Goal: Information Seeking & Learning: Learn about a topic

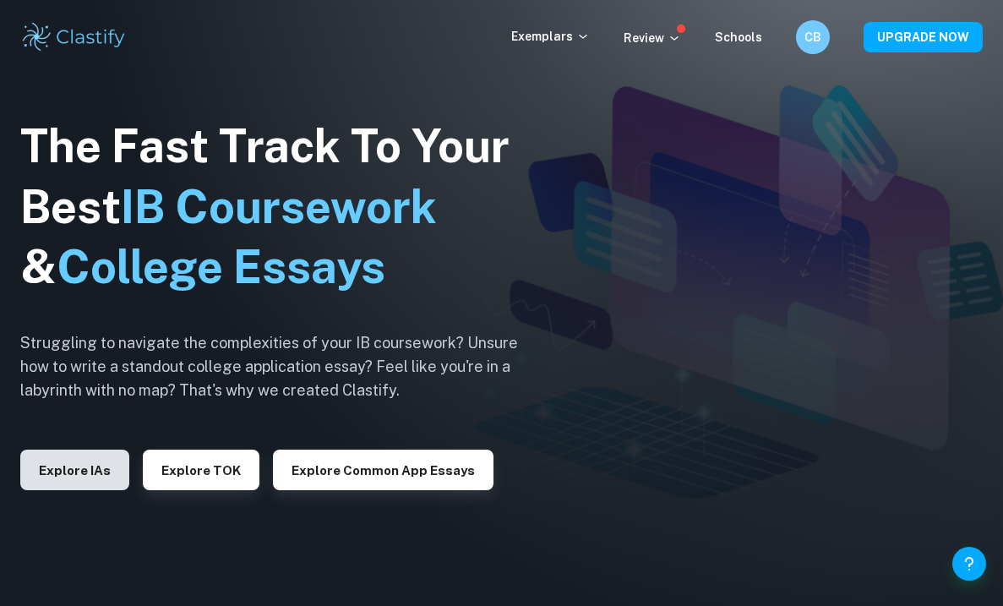
click at [79, 467] on button "Explore IAs" at bounding box center [74, 470] width 109 height 41
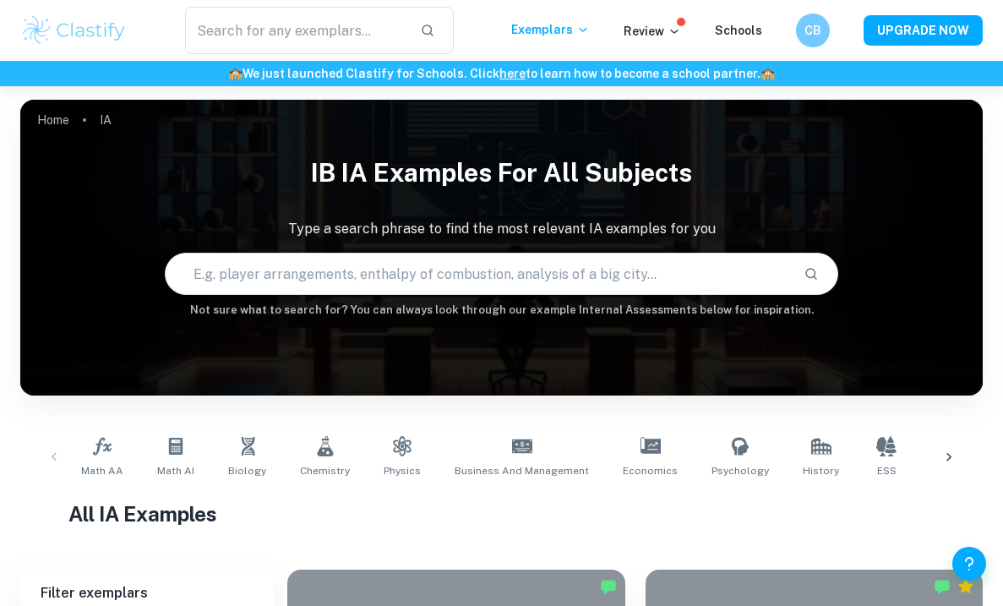
scroll to position [14, 0]
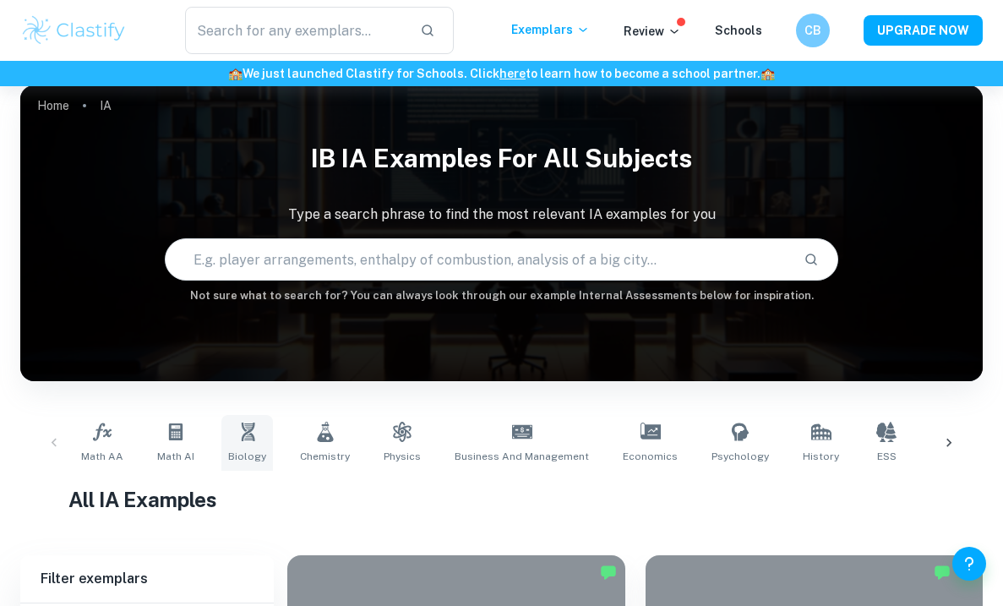
click at [227, 429] on link "Biology" at bounding box center [247, 443] width 52 height 56
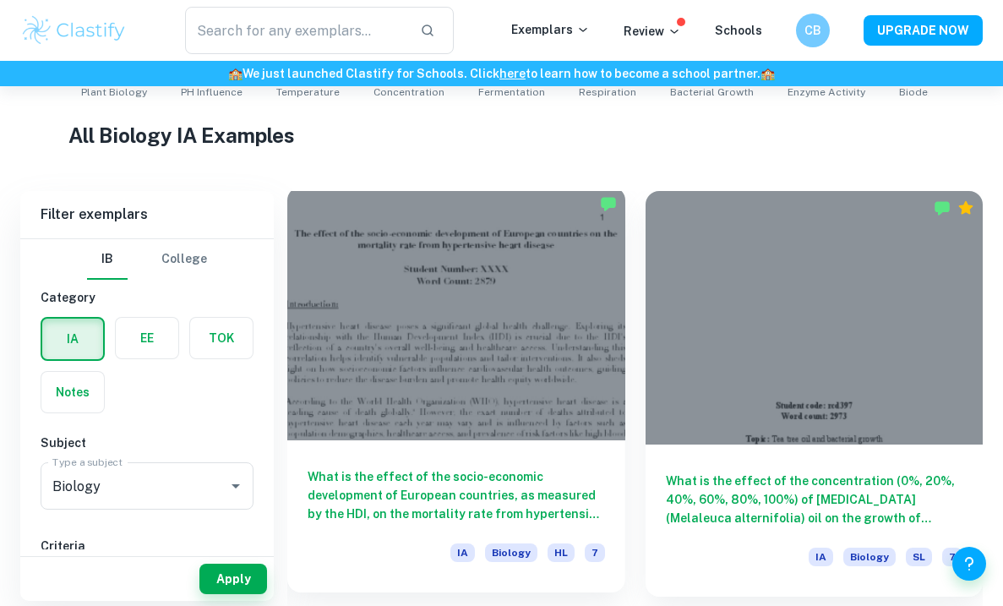
scroll to position [382, 0]
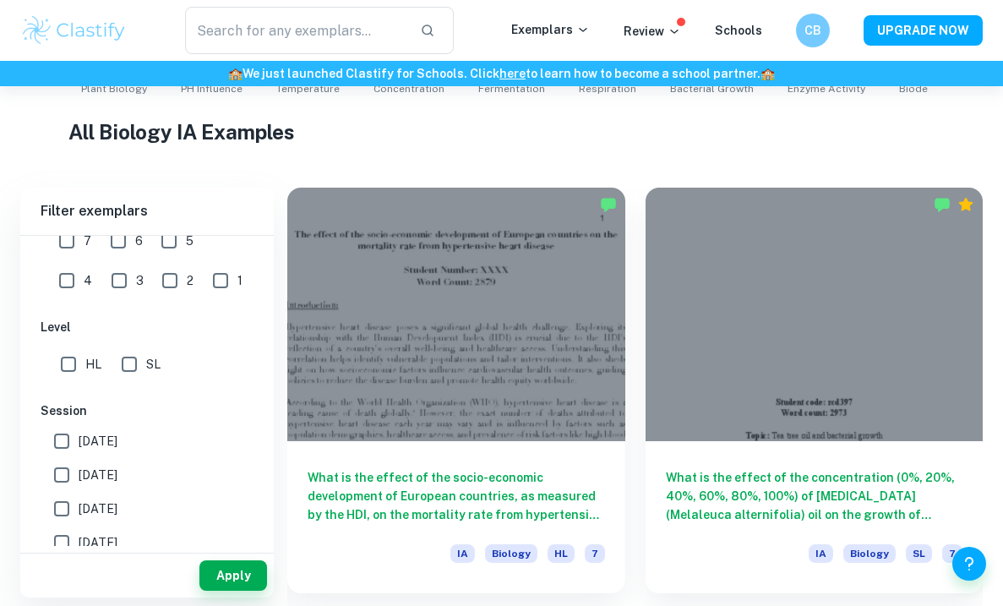
click at [139, 364] on input "SL" at bounding box center [129, 364] width 34 height 34
checkbox input "true"
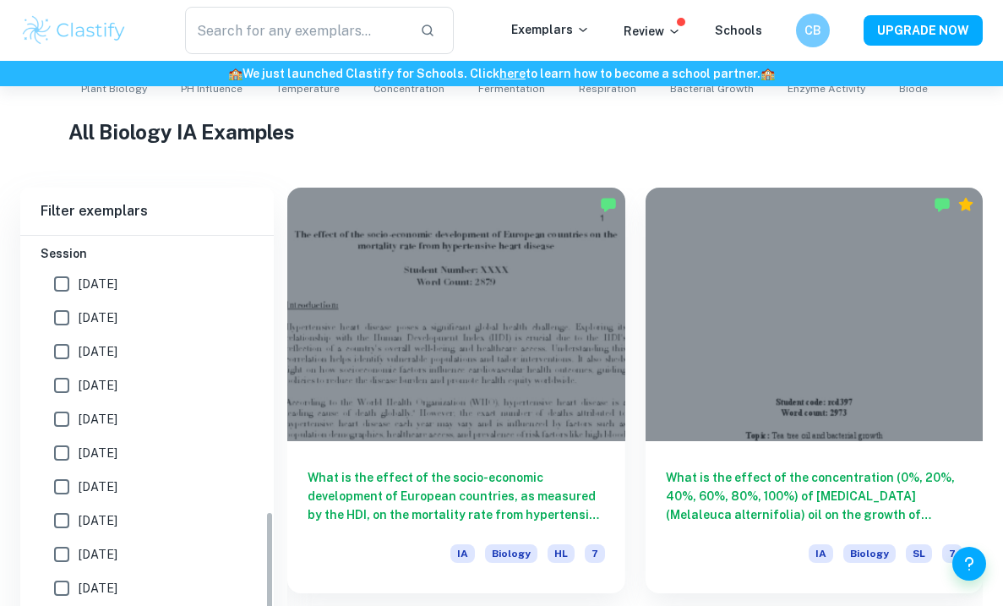
scroll to position [645, 0]
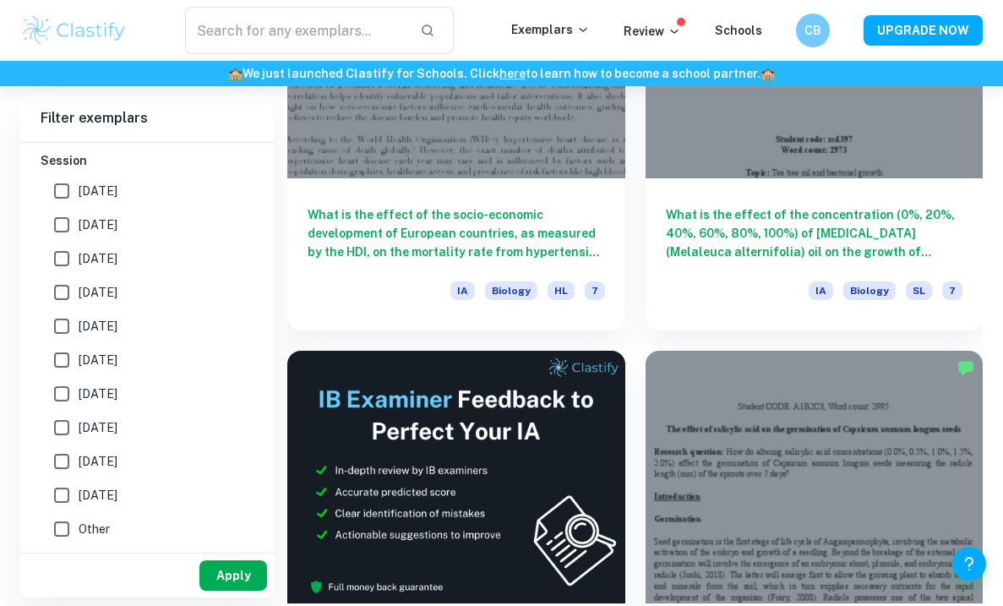
click at [234, 569] on button "Apply" at bounding box center [234, 575] width 68 height 30
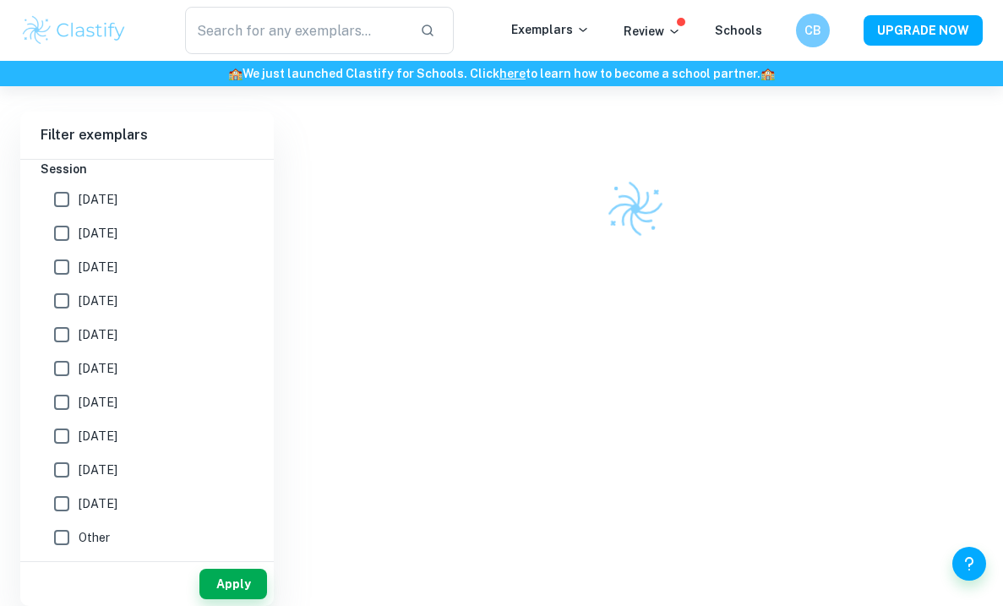
scroll to position [458, 0]
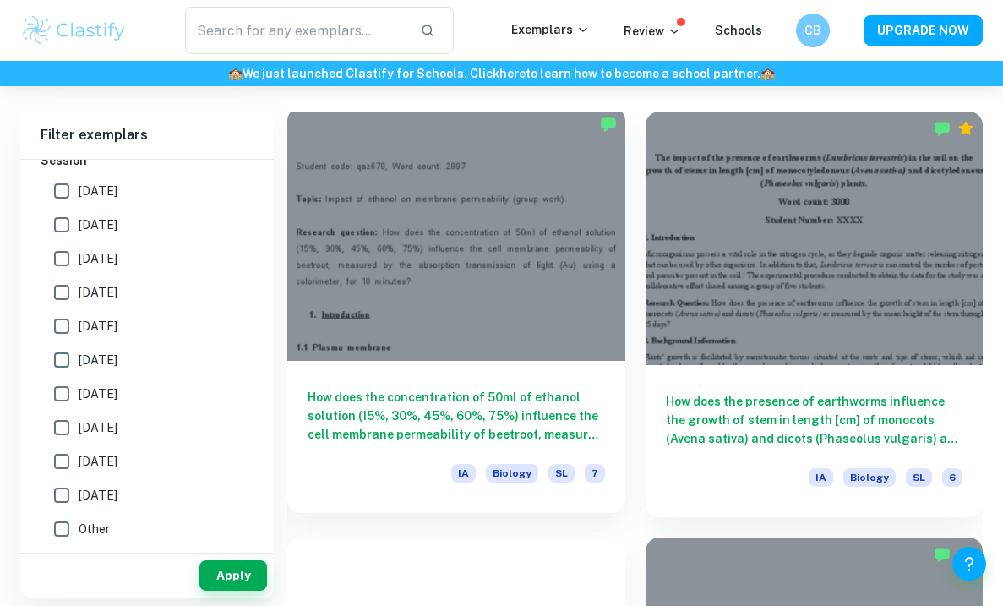
click at [563, 338] on div at bounding box center [456, 234] width 338 height 254
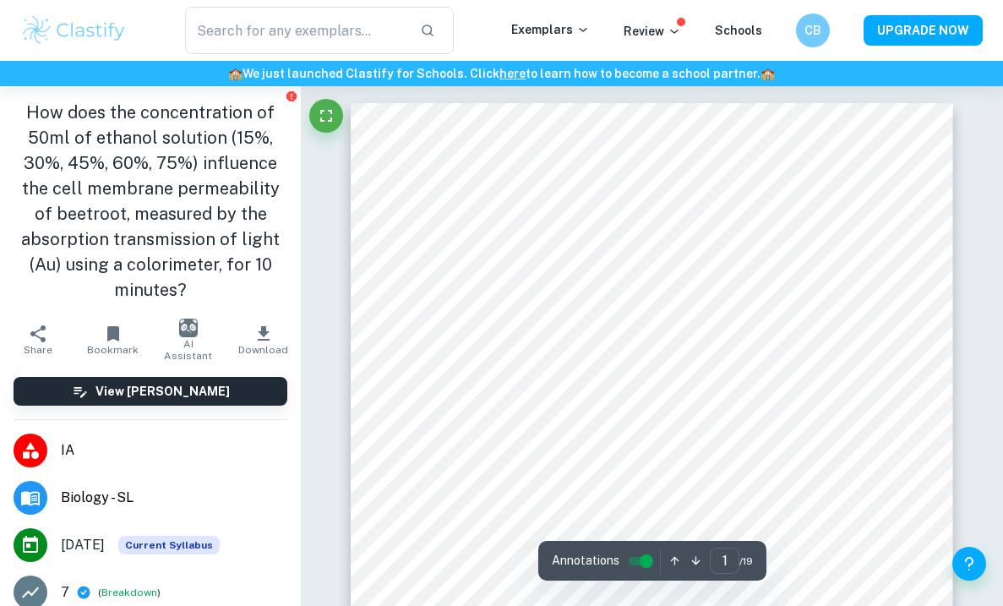
click at [267, 325] on icon "button" at bounding box center [264, 334] width 20 height 20
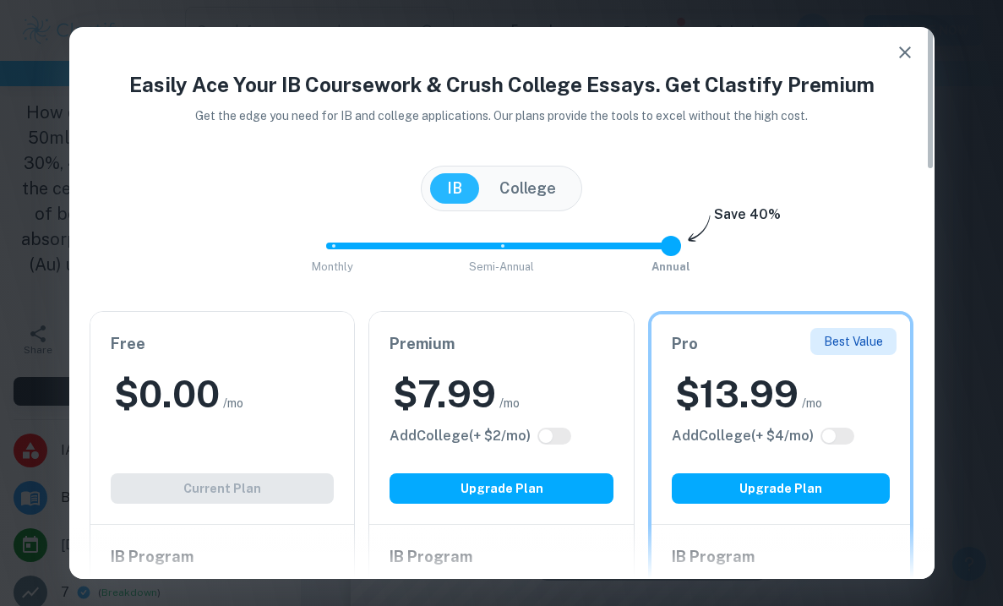
click at [599, 57] on icon "button" at bounding box center [905, 52] width 20 height 20
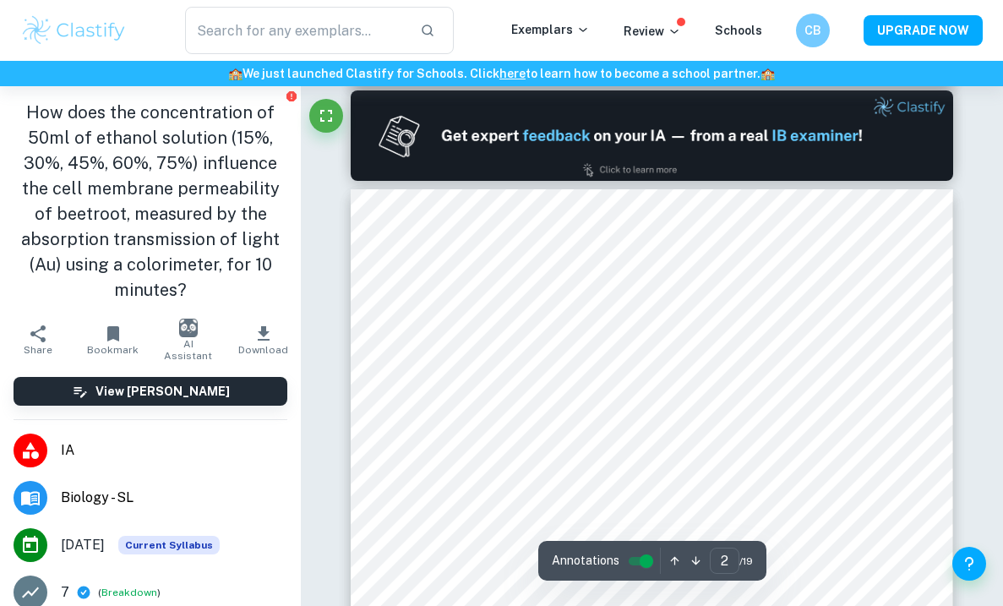
type input "1"
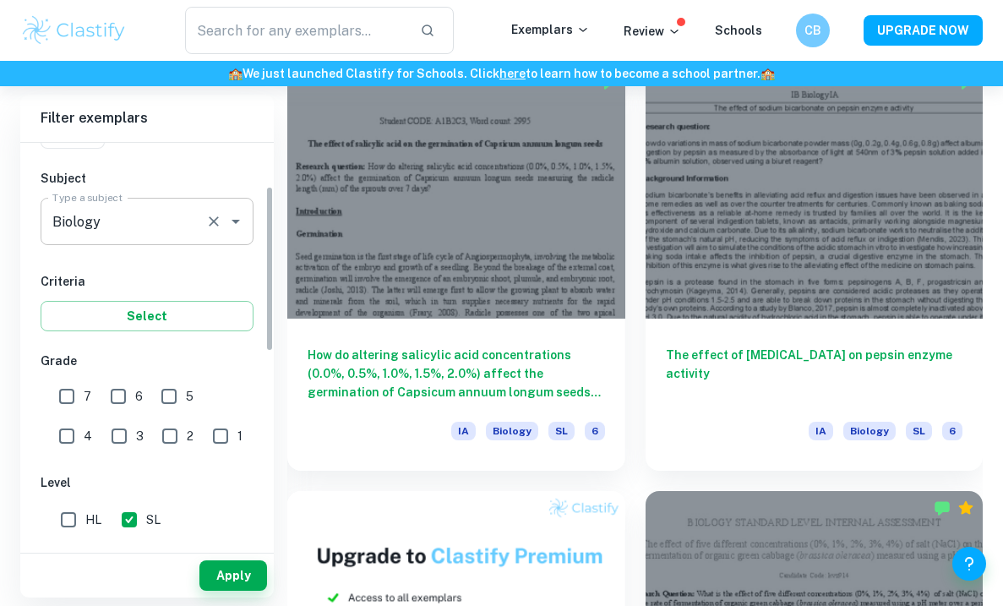
scroll to position [171, 0]
click at [63, 391] on input "7" at bounding box center [67, 394] width 34 height 34
checkbox input "true"
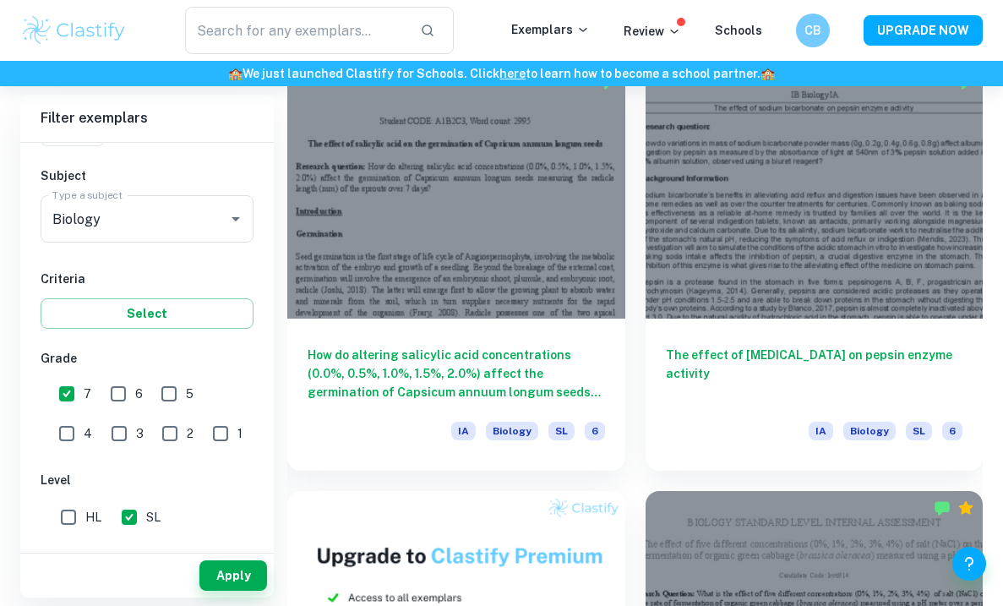
click at [113, 391] on input "6" at bounding box center [118, 394] width 34 height 34
checkbox input "true"
click at [227, 568] on button "Apply" at bounding box center [234, 575] width 68 height 30
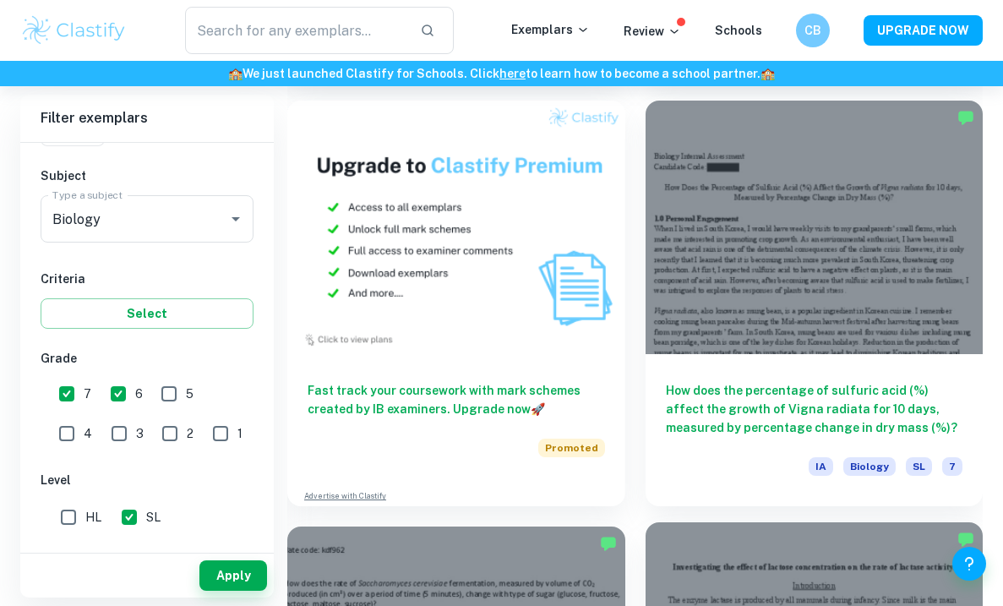
scroll to position [1725, 0]
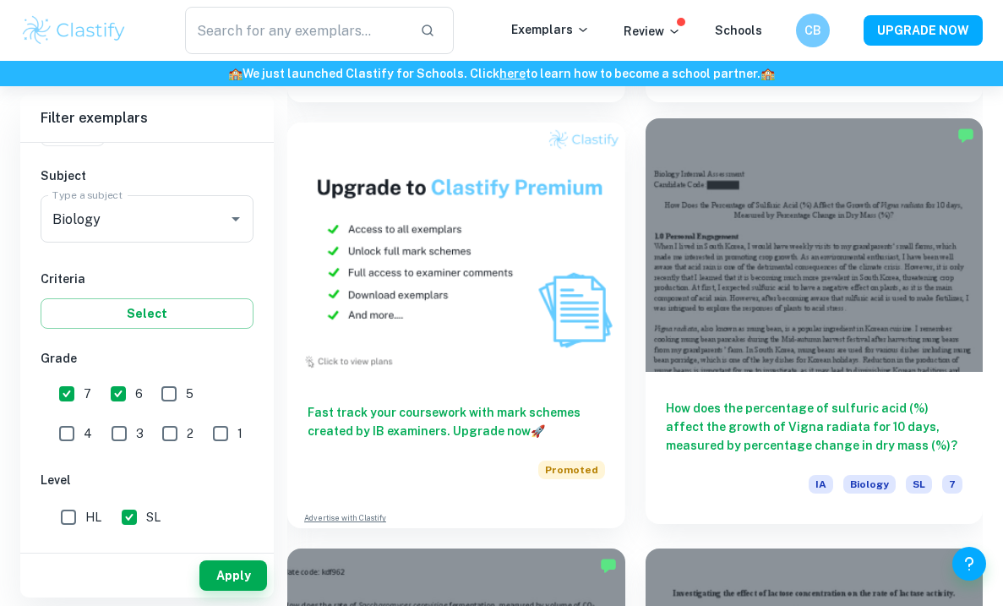
click at [599, 319] on div at bounding box center [815, 245] width 338 height 254
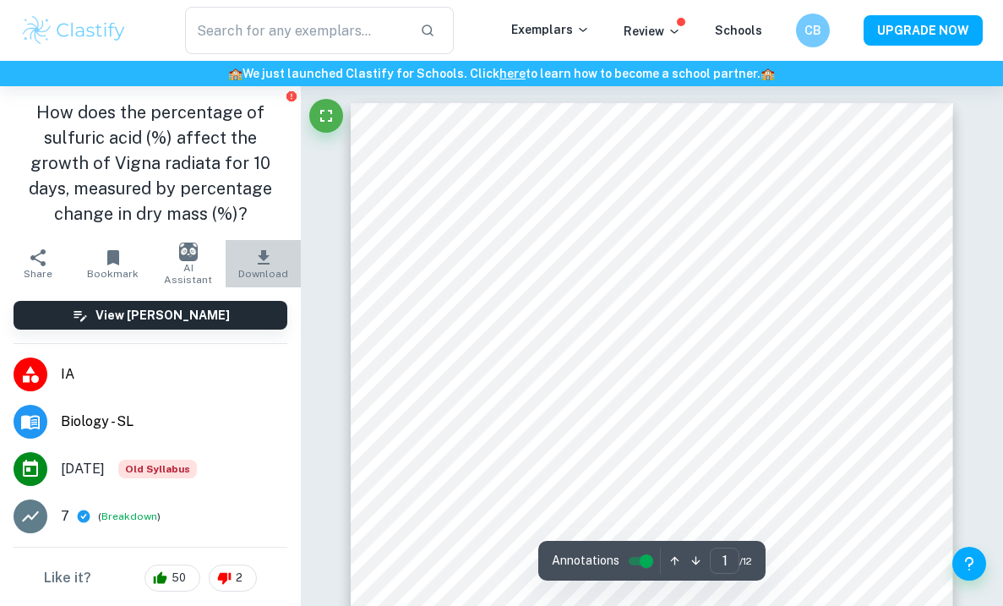
click at [265, 247] on button "Download" at bounding box center [263, 263] width 75 height 47
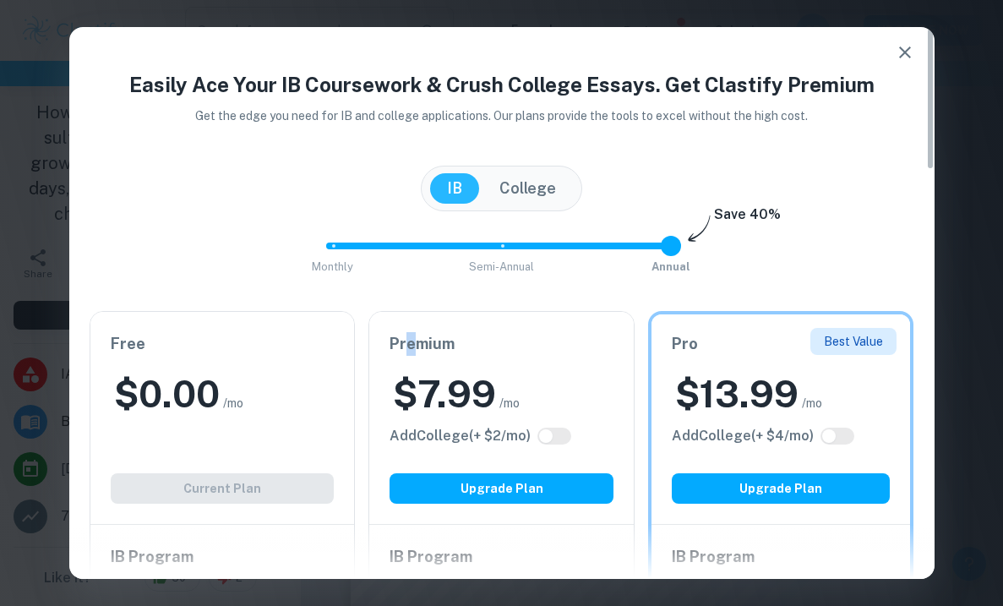
click at [410, 337] on h6 "Premium" at bounding box center [502, 344] width 224 height 24
click at [515, 170] on div "[GEOGRAPHIC_DATA]" at bounding box center [501, 189] width 161 height 46
click at [485, 177] on button "College" at bounding box center [528, 188] width 90 height 30
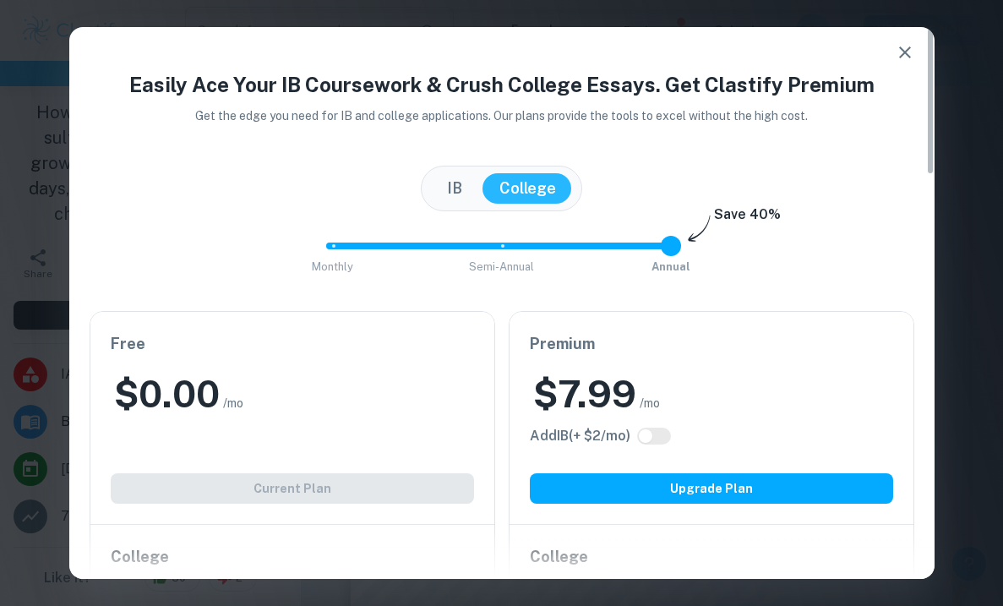
click at [540, 177] on button "College" at bounding box center [528, 188] width 90 height 30
click at [342, 330] on div "Free $ 0.00 /mo Add IB (+ $ 2 /mo) Current Plan" at bounding box center [292, 418] width 404 height 212
click at [445, 181] on button "IB" at bounding box center [454, 188] width 49 height 30
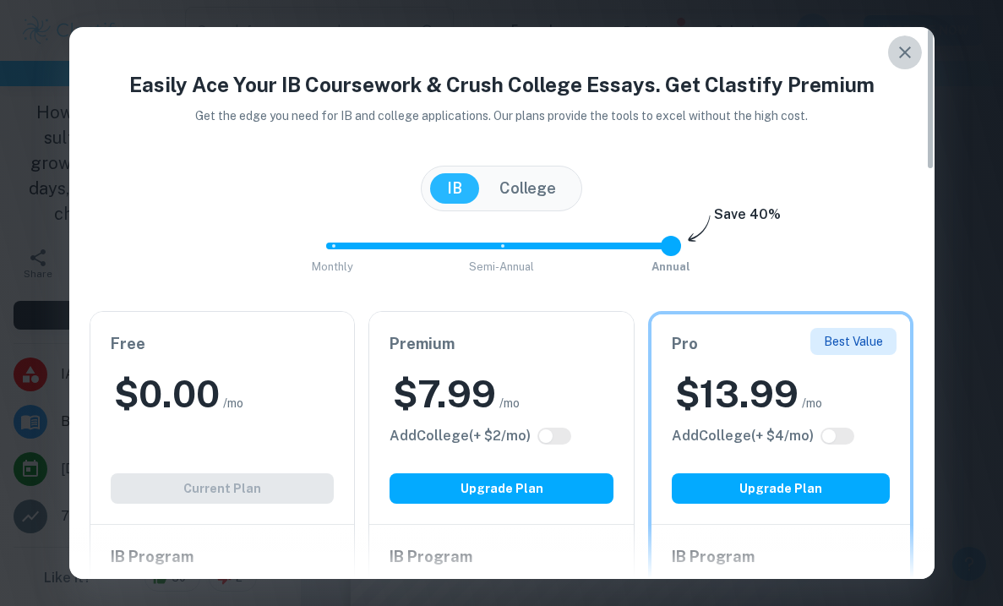
click at [599, 46] on button "button" at bounding box center [905, 53] width 34 height 34
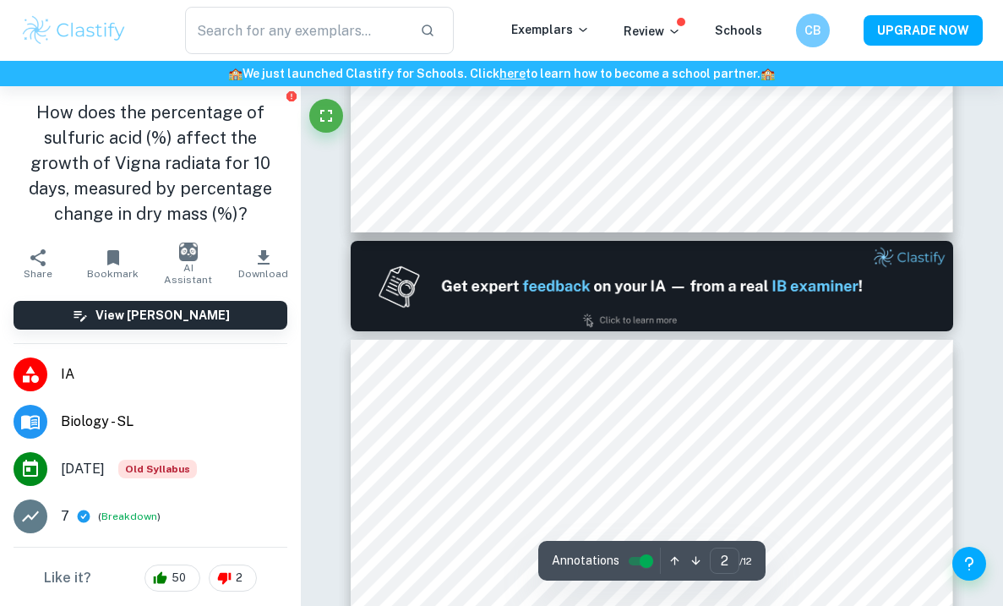
type input "1"
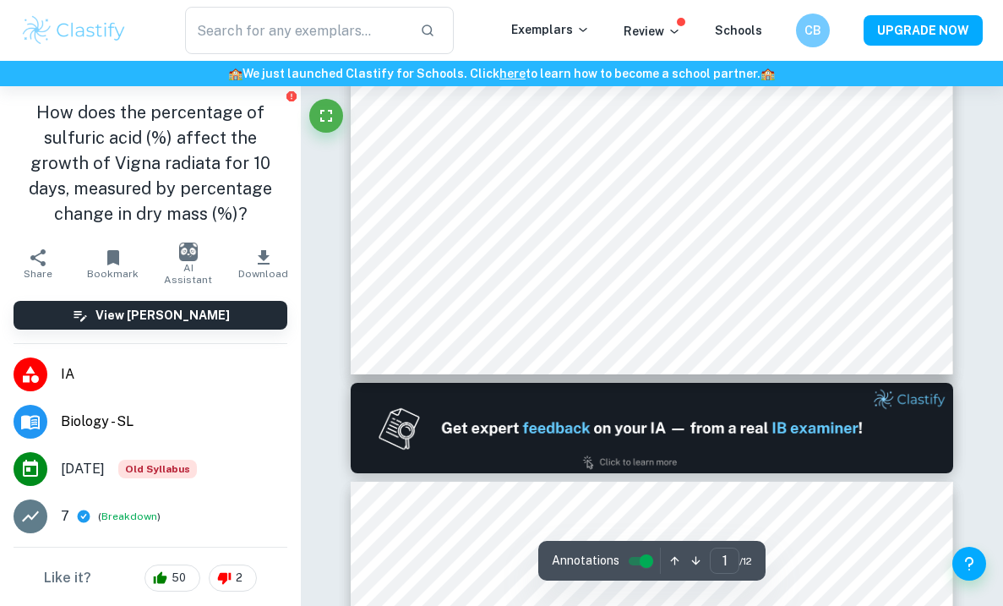
scroll to position [423, 0]
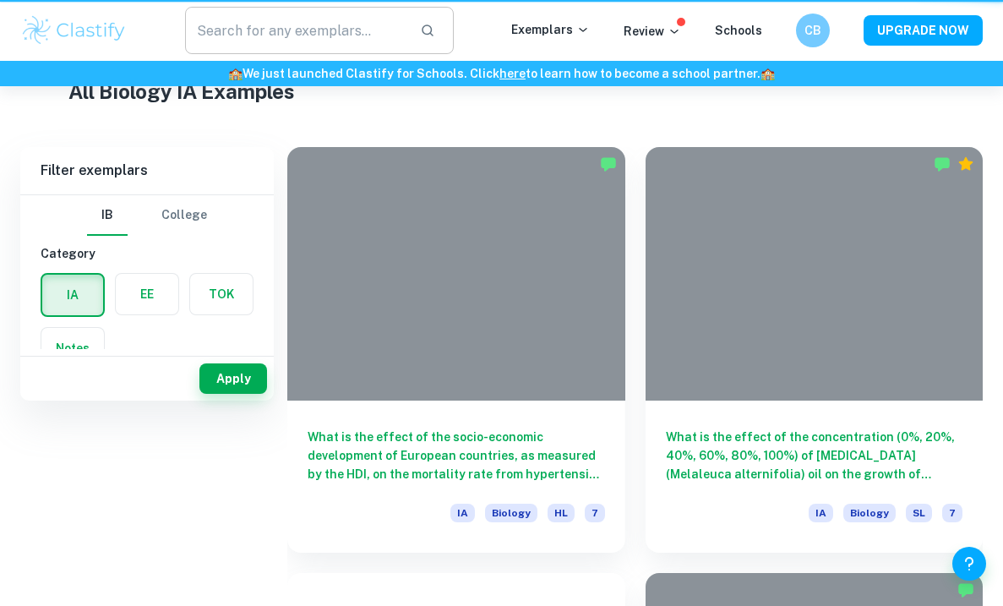
scroll to position [1725, 0]
